Goal: Information Seeking & Learning: Find contact information

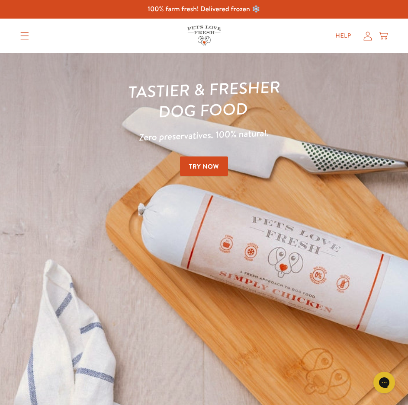
click at [208, 32] on img at bounding box center [204, 36] width 34 height 20
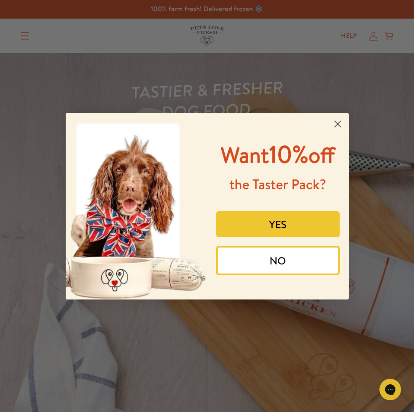
click at [339, 125] on icon "Close dialog" at bounding box center [338, 124] width 6 height 6
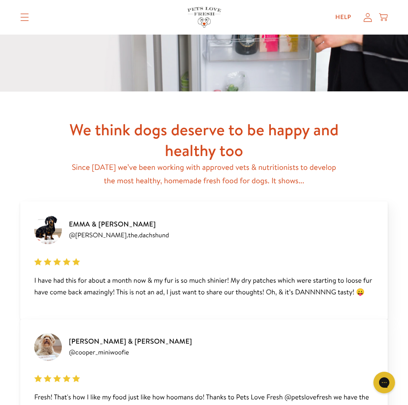
scroll to position [1297, 0]
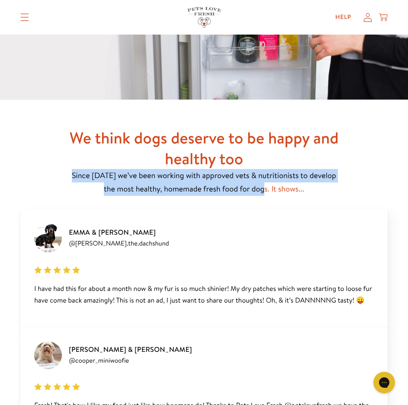
drag, startPoint x: 261, startPoint y: 195, endPoint x: 68, endPoint y: 181, distance: 193.4
click at [68, 182] on p "Since [DATE] we’ve been working with approved vets & nutritionists to develop t…" at bounding box center [204, 182] width 277 height 26
copy p "Since [DATE] we’ve been working with approved vets & nutritionists to develop t…"
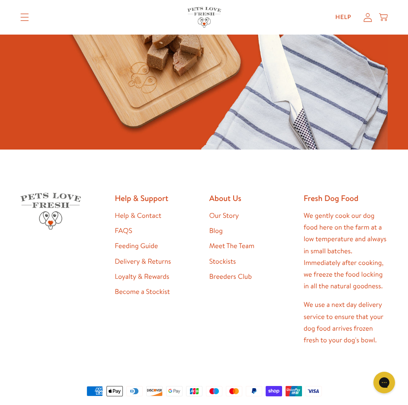
scroll to position [2264, 0]
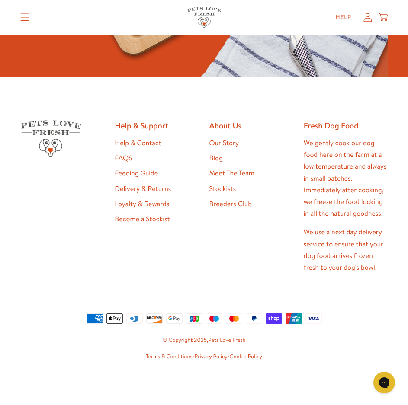
click at [236, 173] on link "Meet The Team" at bounding box center [231, 174] width 45 height 10
click at [147, 148] on link "Help & Contact" at bounding box center [138, 143] width 46 height 10
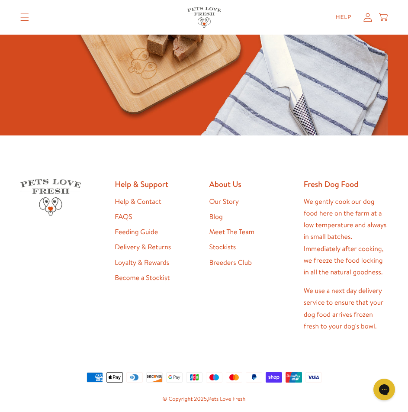
scroll to position [942, 0]
